Goal: Transaction & Acquisition: Book appointment/travel/reservation

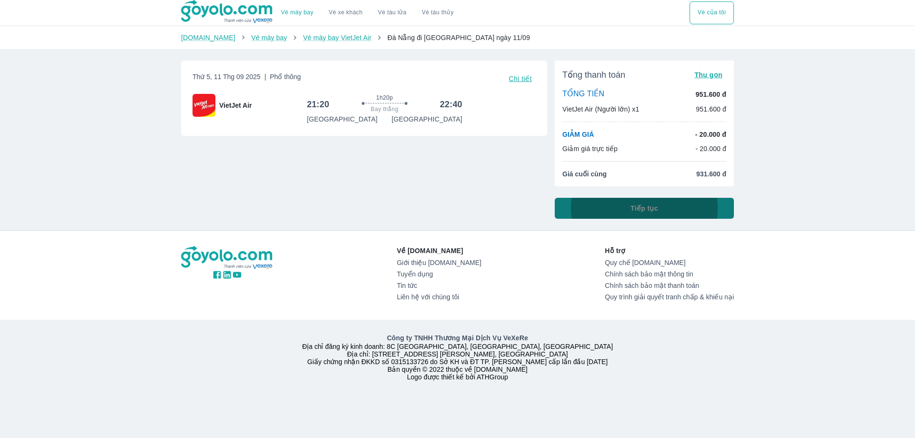
click at [669, 209] on button "Tiếp tục" at bounding box center [644, 208] width 179 height 21
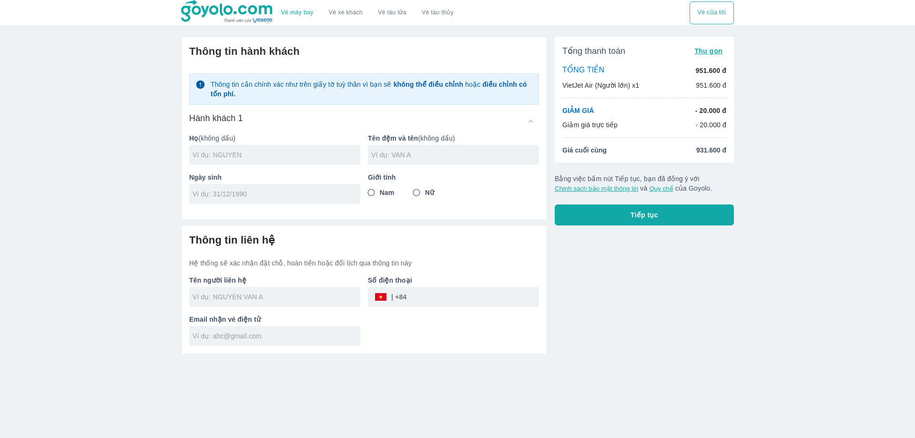
click at [286, 157] on input "text" at bounding box center [277, 155] width 168 height 10
type input "TRAN"
click at [413, 159] on input "text" at bounding box center [455, 155] width 168 height 10
type input "TRANG"
click at [287, 190] on input "tel" at bounding box center [272, 194] width 158 height 10
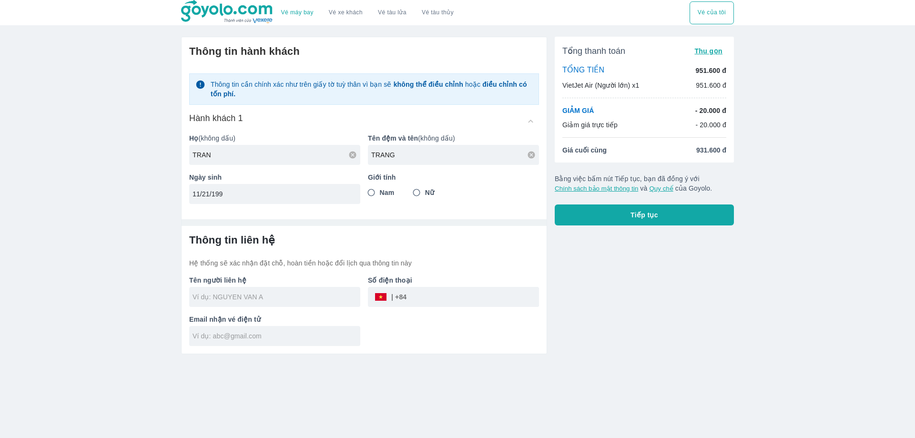
drag, startPoint x: 210, startPoint y: 197, endPoint x: 201, endPoint y: 197, distance: 9.5
click at [201, 197] on input "11/21/199" at bounding box center [272, 194] width 158 height 10
click at [244, 198] on input "[DATE]" at bounding box center [272, 194] width 158 height 10
click at [240, 198] on input "11/11/" at bounding box center [272, 194] width 158 height 10
type input "[DATE]"
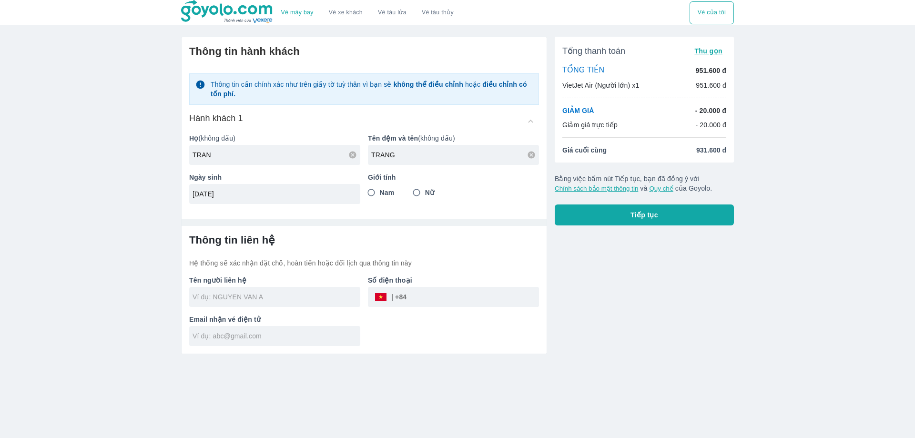
click at [414, 194] on input "Nữ" at bounding box center [416, 192] width 17 height 17
radio input "true"
click at [644, 223] on button "Tiếp tục" at bounding box center [644, 215] width 179 height 21
type input "TRAN"
type input "TRAN TRANG"
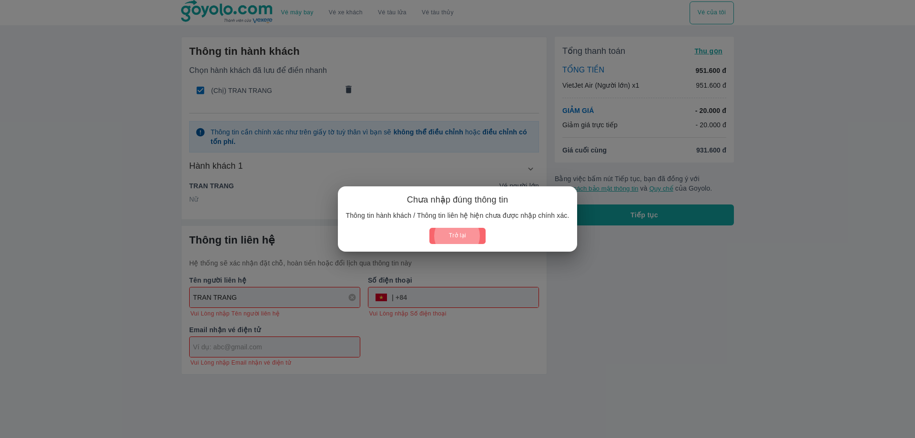
click at [440, 231] on button "Trở lại" at bounding box center [458, 236] width 56 height 16
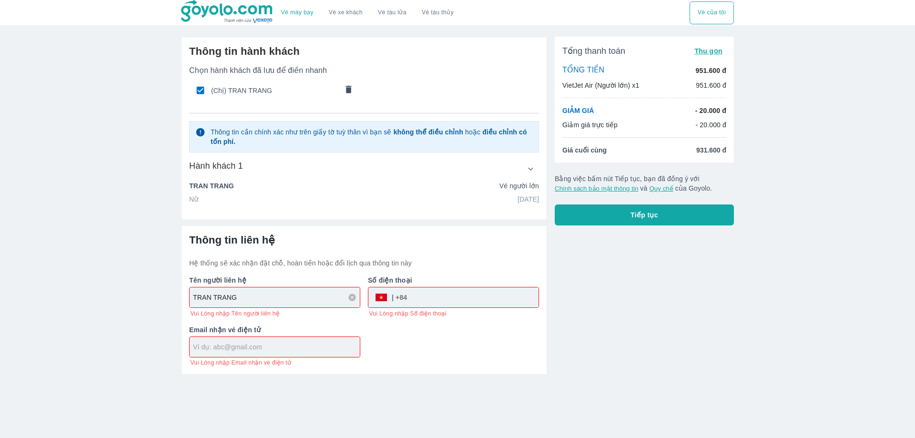
click at [295, 352] on input "text" at bounding box center [276, 347] width 167 height 10
type input "[EMAIL_ADDRESS][DOMAIN_NAME]"
click at [627, 219] on button "Tiếp tục" at bounding box center [644, 215] width 179 height 21
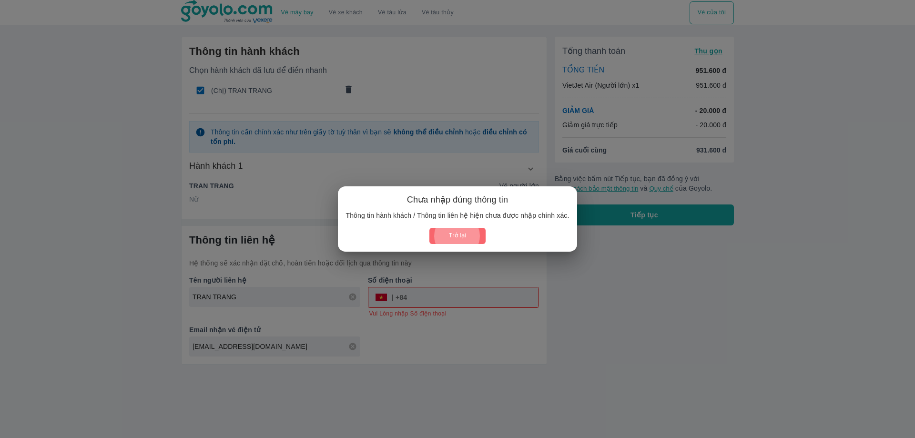
click at [465, 234] on button "Trở lại" at bounding box center [458, 236] width 56 height 16
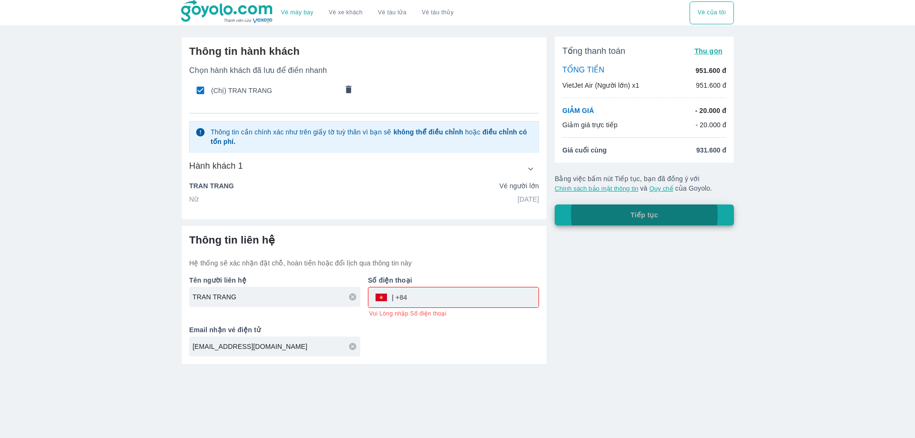
click at [445, 294] on input "tel" at bounding box center [473, 297] width 132 height 23
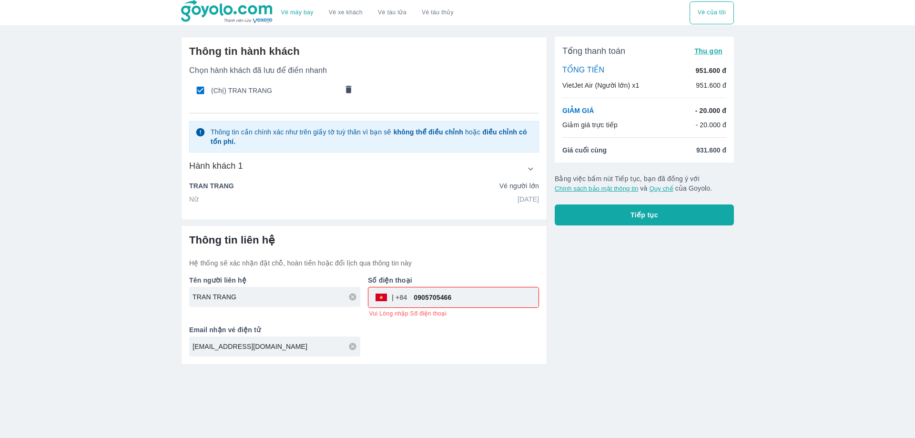
type input "0905705466"
click at [677, 212] on button "Tiếp tục" at bounding box center [644, 215] width 179 height 21
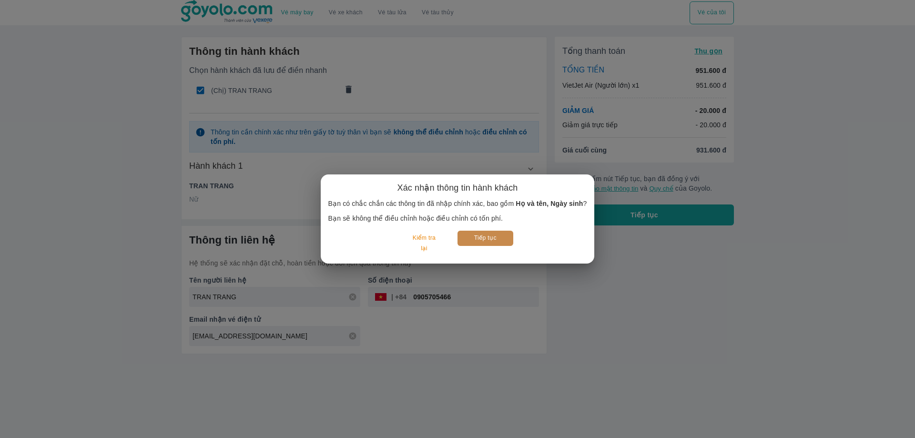
click at [472, 238] on button "Tiếp tục" at bounding box center [486, 238] width 56 height 15
